Goal: Task Accomplishment & Management: Manage account settings

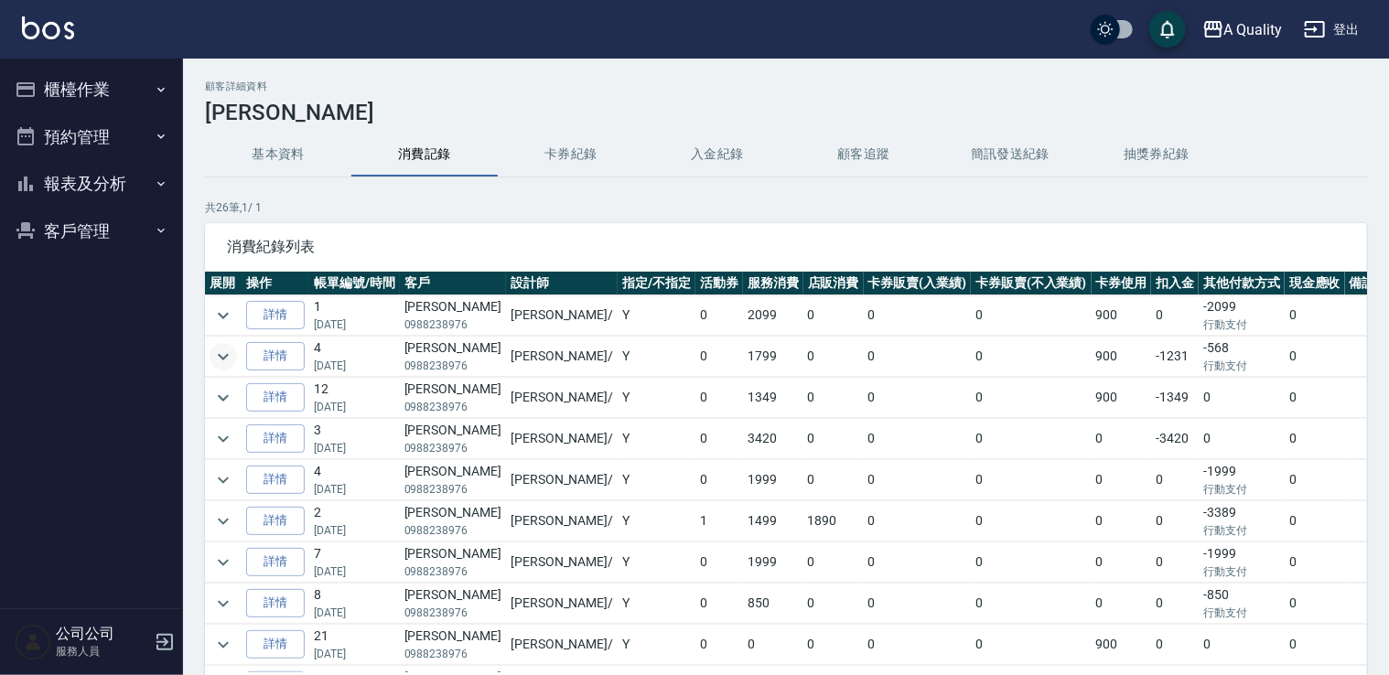
click at [222, 352] on icon "expand row" at bounding box center [223, 357] width 22 height 22
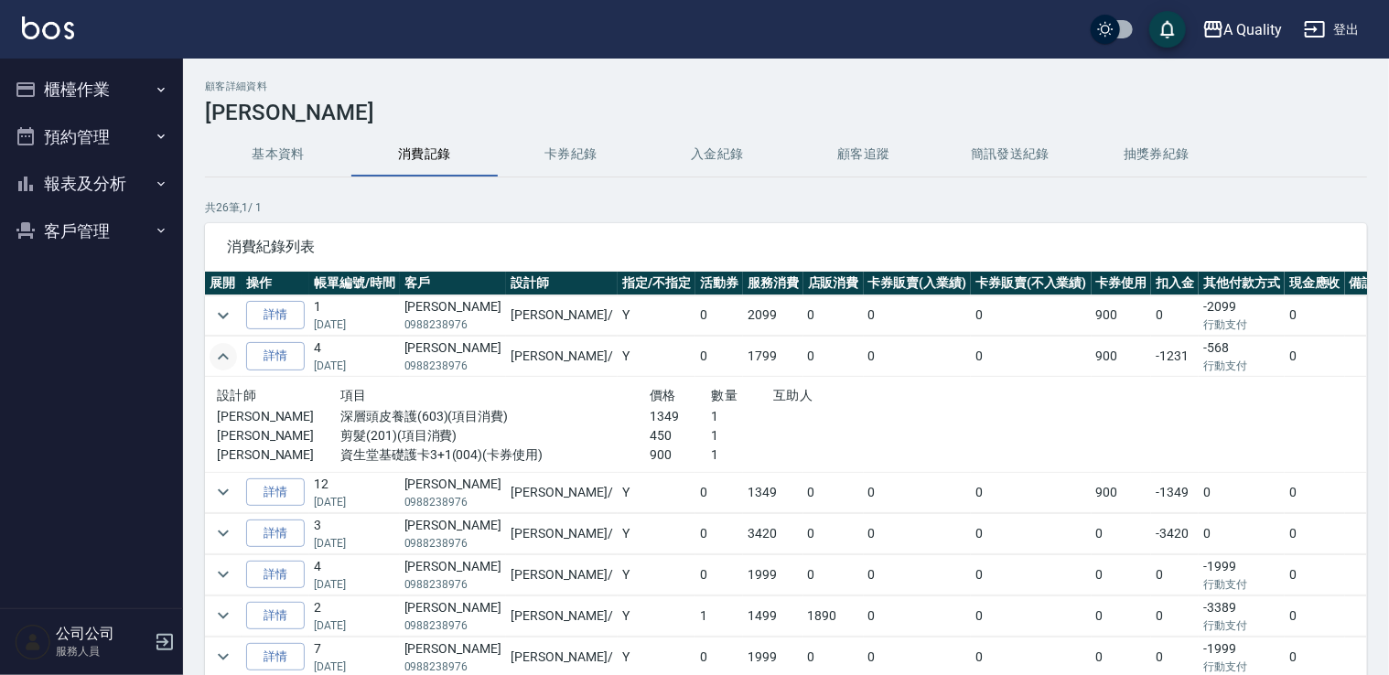
click at [221, 353] on icon "expand row" at bounding box center [223, 357] width 22 height 22
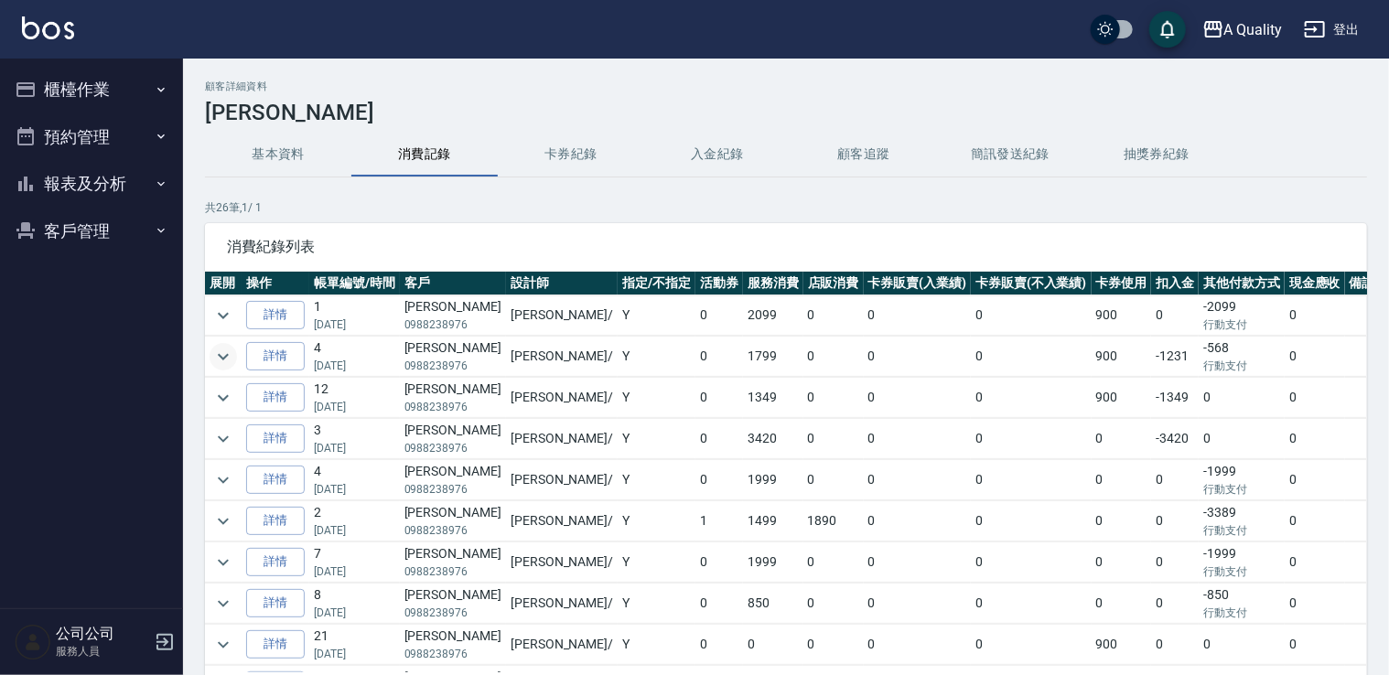
click at [109, 130] on button "預約管理" at bounding box center [91, 137] width 168 height 48
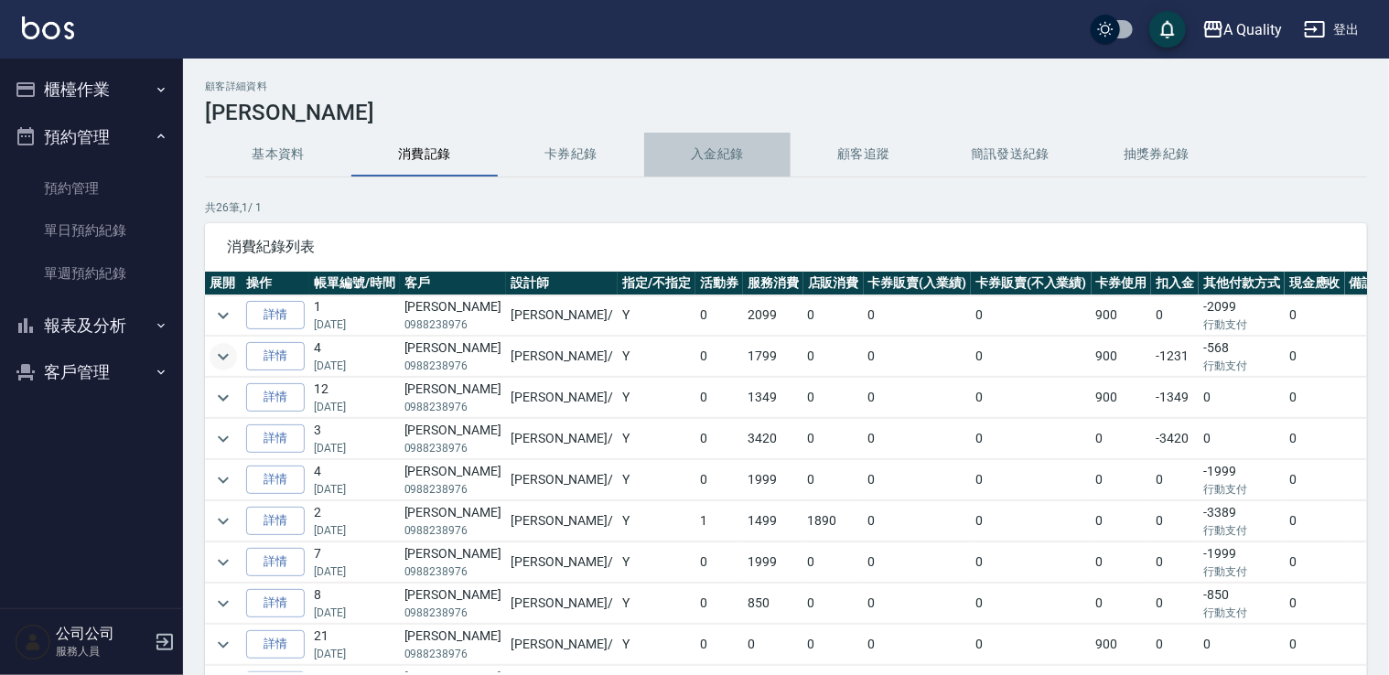
click at [718, 151] on button "入金紀錄" at bounding box center [717, 155] width 146 height 44
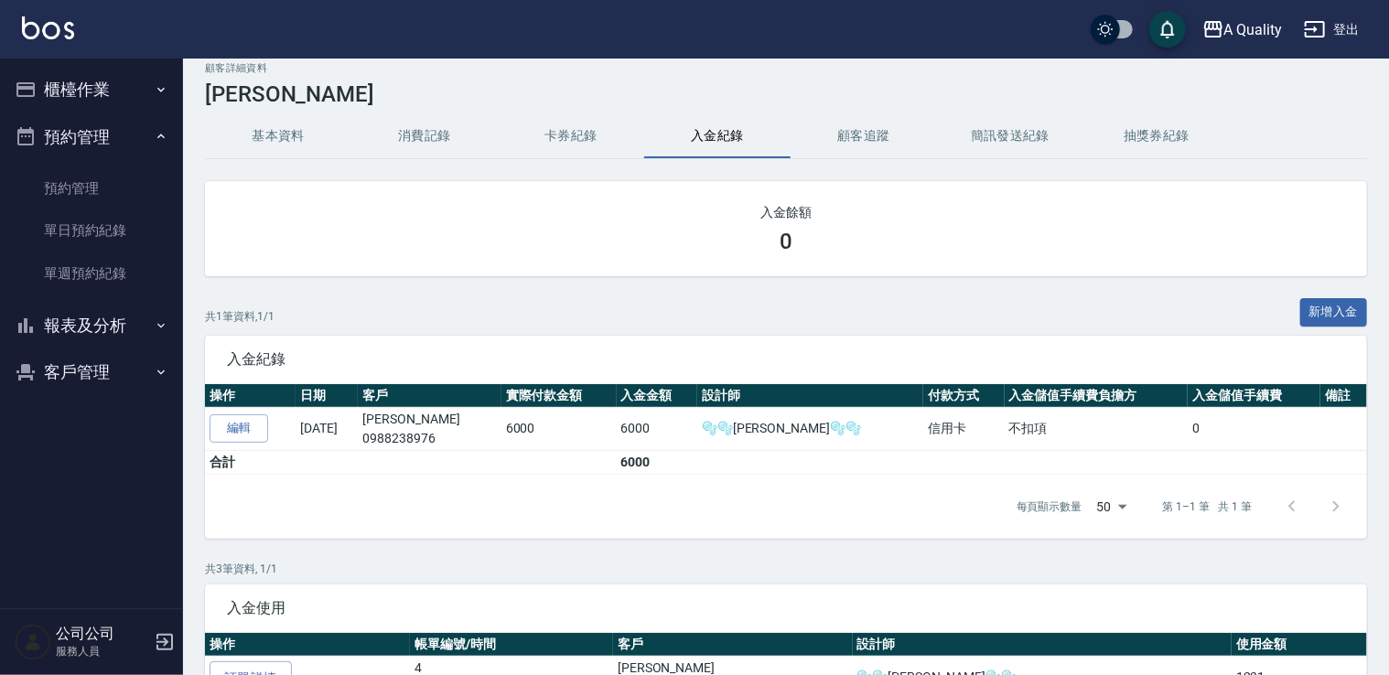
scroll to position [292, 0]
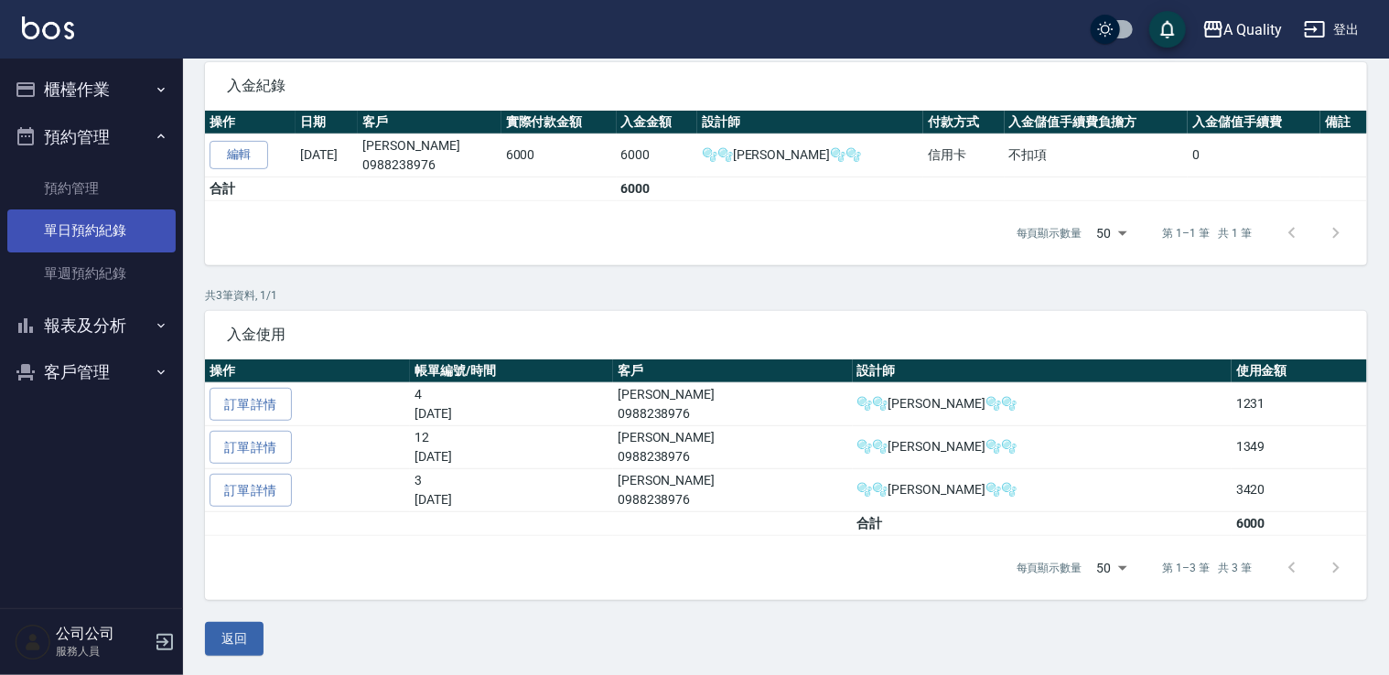
click at [116, 243] on link "單日預約紀錄" at bounding box center [91, 231] width 168 height 42
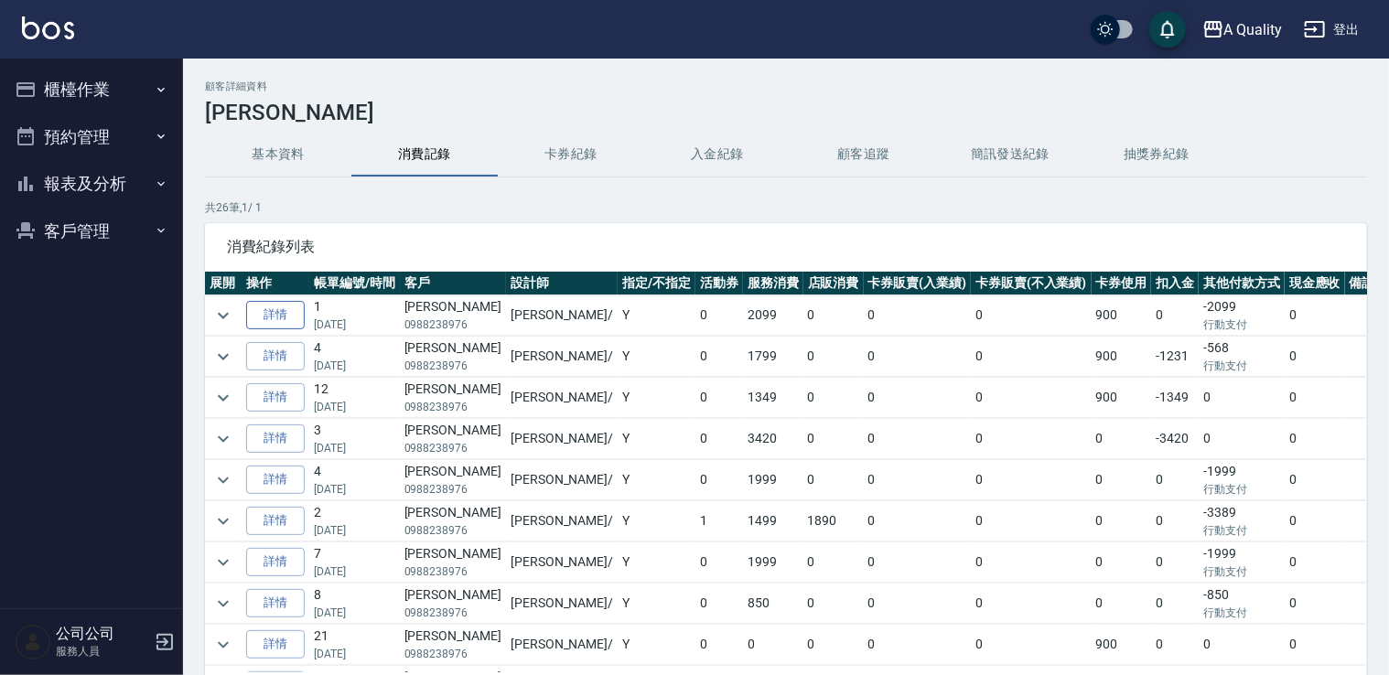
click at [282, 306] on link "詳情" at bounding box center [275, 315] width 59 height 28
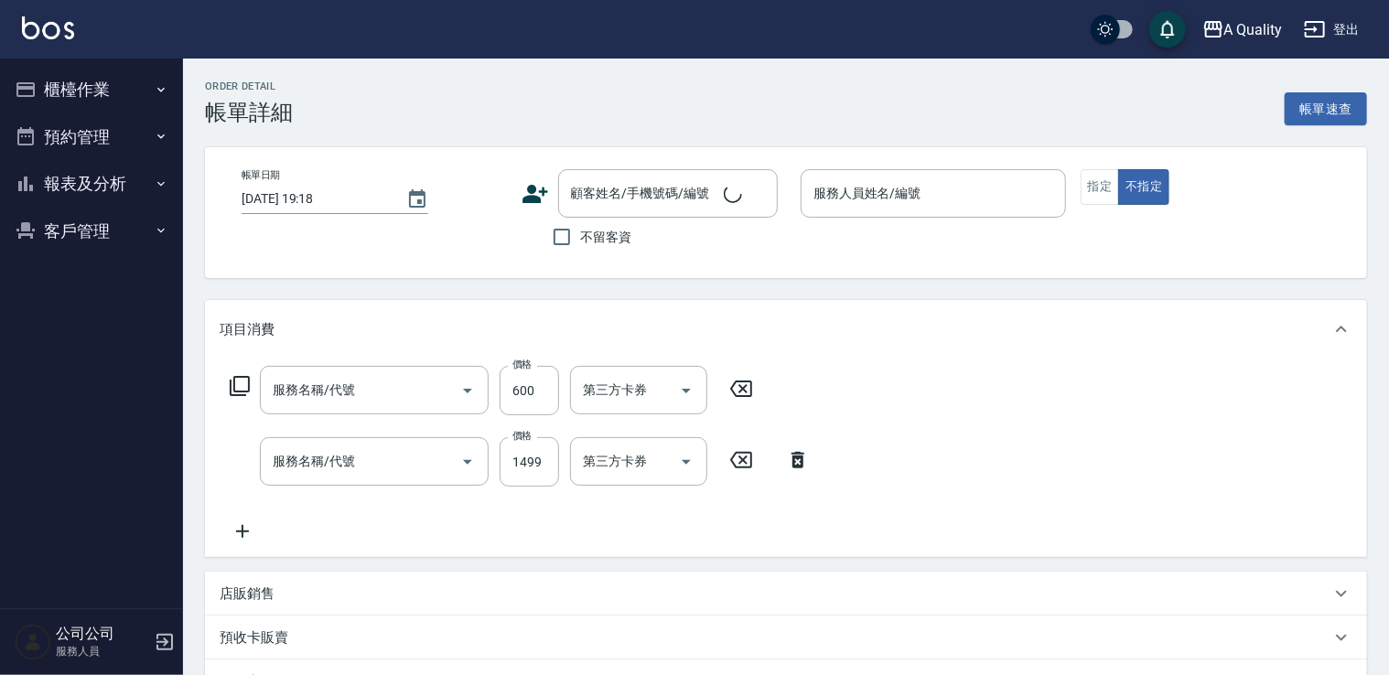
type input "[DATE] 14:15"
type input "[PERSON_NAME](無代號)"
type input "剪髮(201)"
type input "深層頭皮養護(603)"
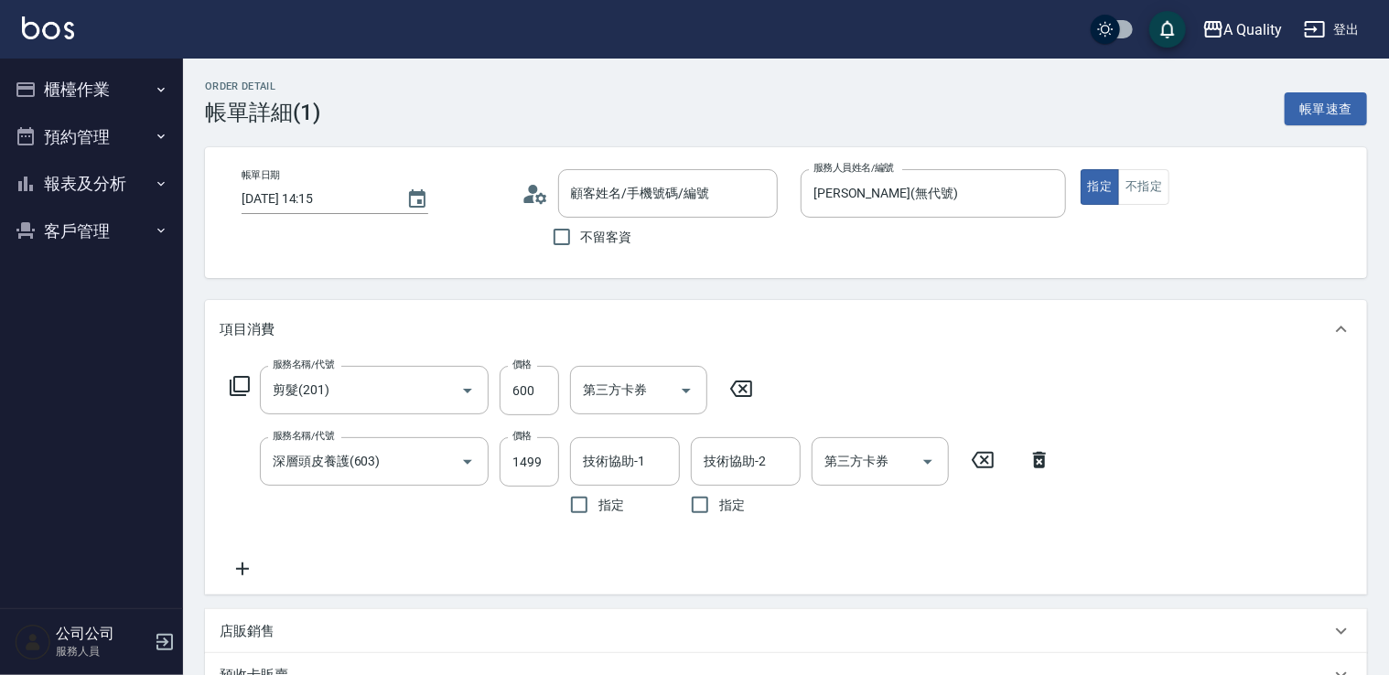
type input "[PERSON_NAME]/0988238976/"
type input "資生堂基礎護卡3+1(1/1)"
type input "行動支付"
